Goal: Task Accomplishment & Management: Complete application form

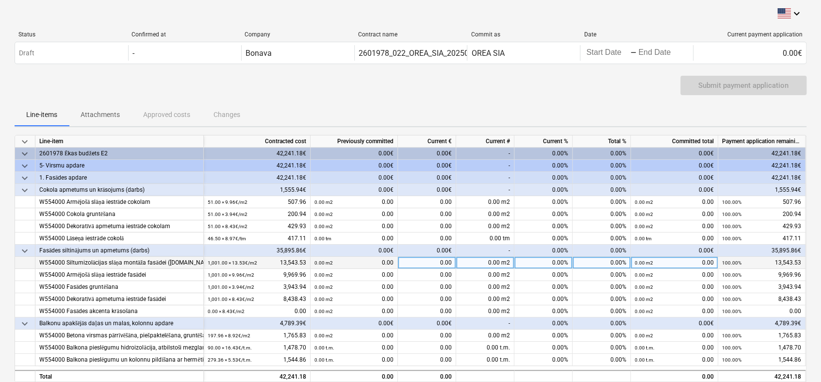
click at [557, 258] on div "0.00%" at bounding box center [543, 263] width 58 height 12
type input "80"
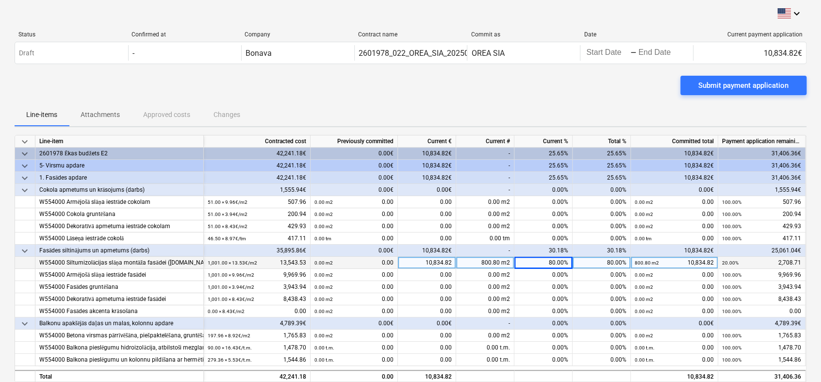
click at [554, 89] on div "Submit payment application" at bounding box center [411, 89] width 792 height 27
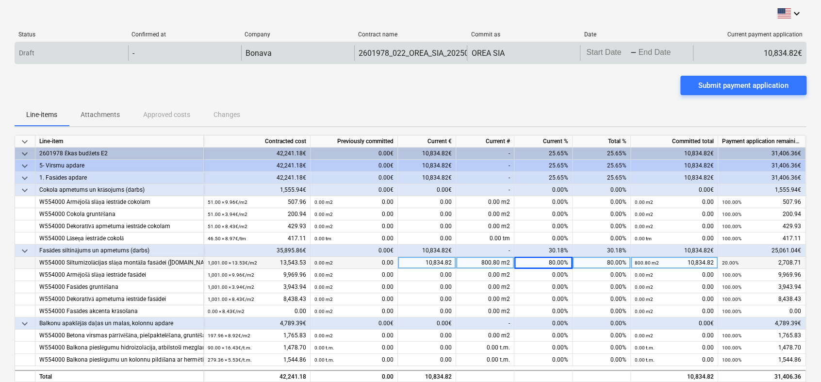
click at [635, 50] on div "-" at bounding box center [633, 53] width 6 height 6
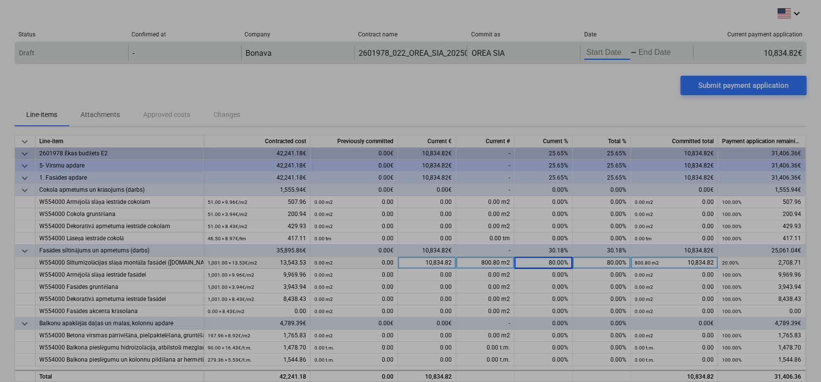
click at [604, 57] on body "keyboard_arrow_down Status Confirmed at Company Contract name Commit as Date Cu…" at bounding box center [410, 191] width 821 height 382
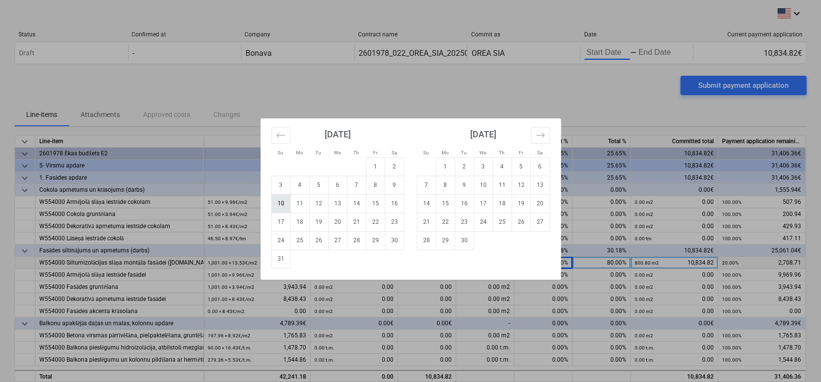
click at [283, 199] on td "10" at bounding box center [280, 203] width 19 height 18
type input "[DATE]"
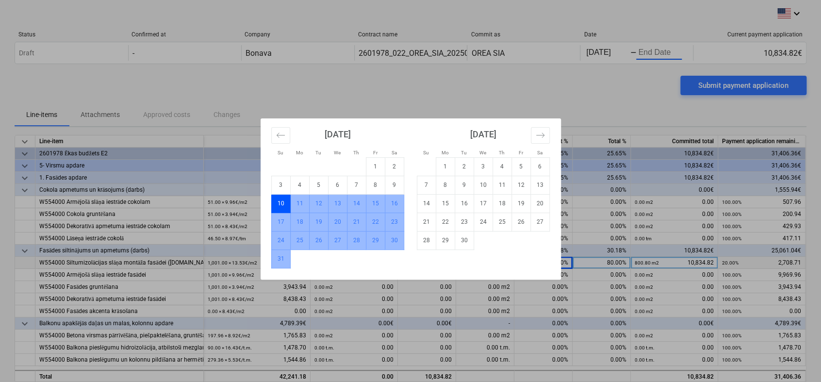
click at [285, 256] on td "31" at bounding box center [280, 258] width 19 height 18
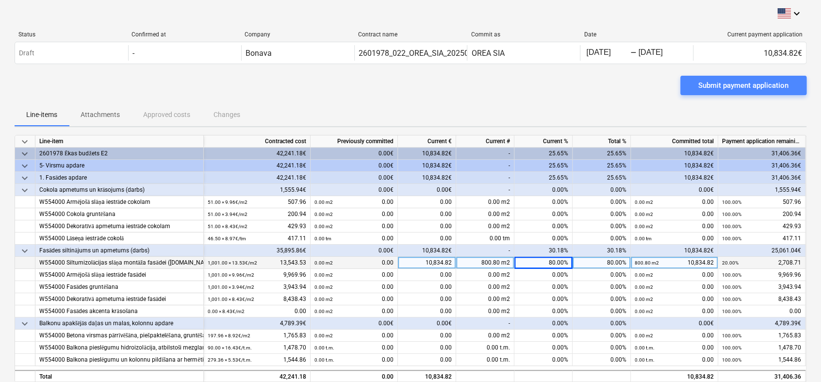
click at [749, 85] on div "Submit payment application" at bounding box center [743, 85] width 90 height 13
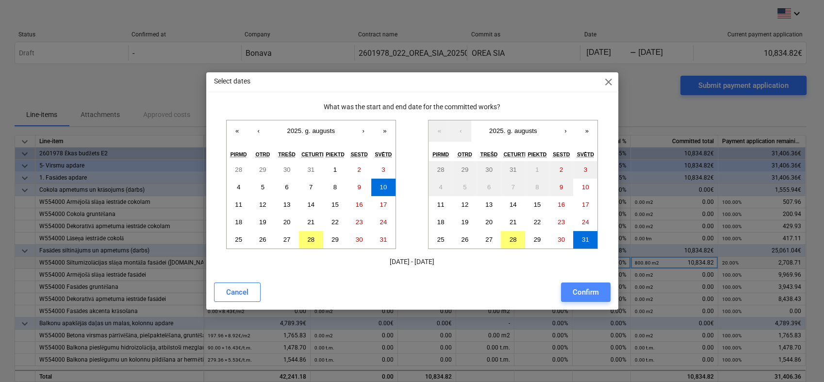
click at [579, 291] on div "Confirm" at bounding box center [586, 292] width 26 height 13
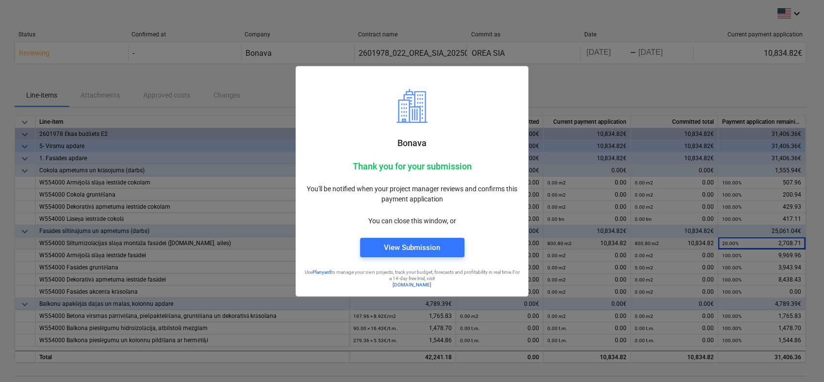
click at [590, 81] on div at bounding box center [412, 191] width 824 height 382
